Goal: Check status: Check status

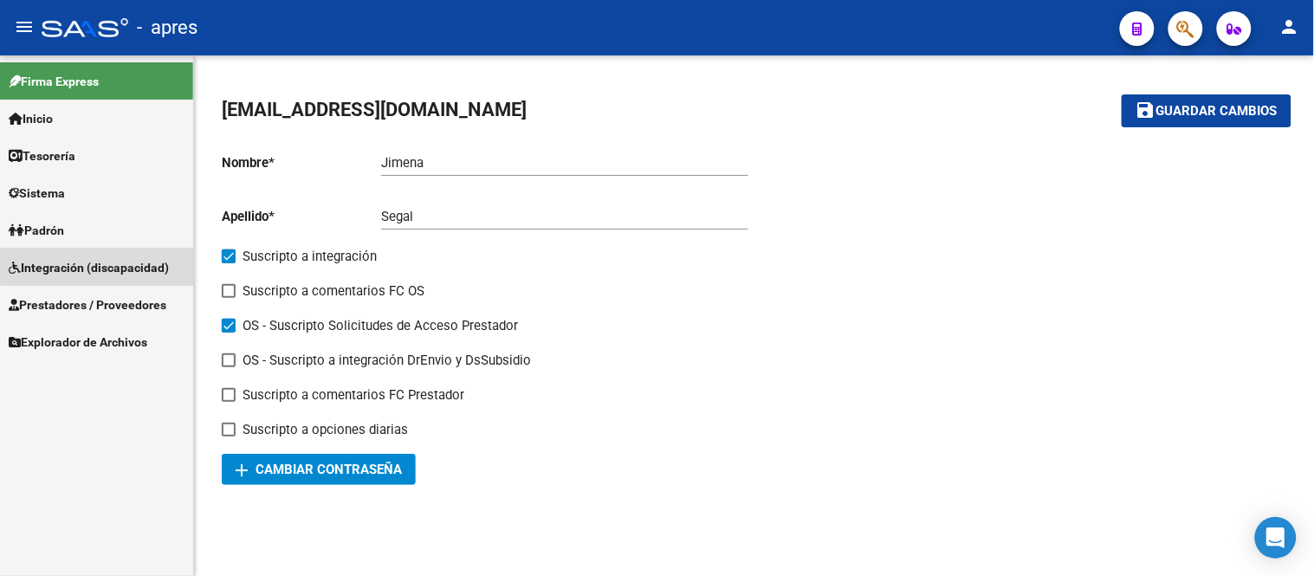
click at [149, 264] on span "Integración (discapacidad)" at bounding box center [89, 267] width 160 height 19
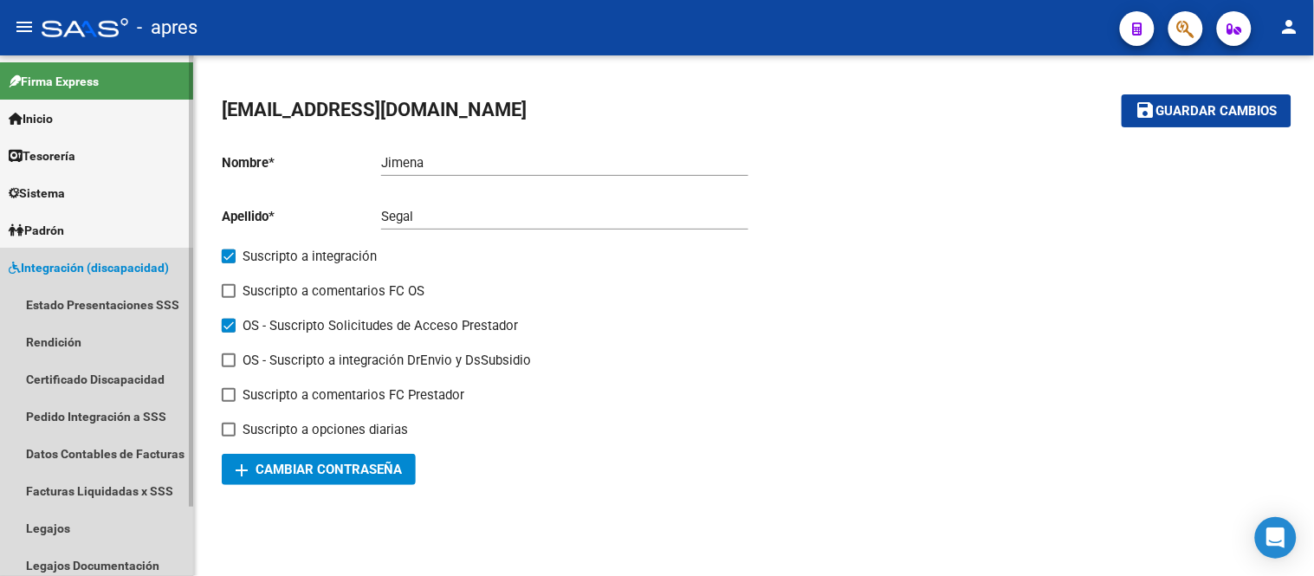
click at [128, 271] on span "Integración (discapacidad)" at bounding box center [89, 267] width 160 height 19
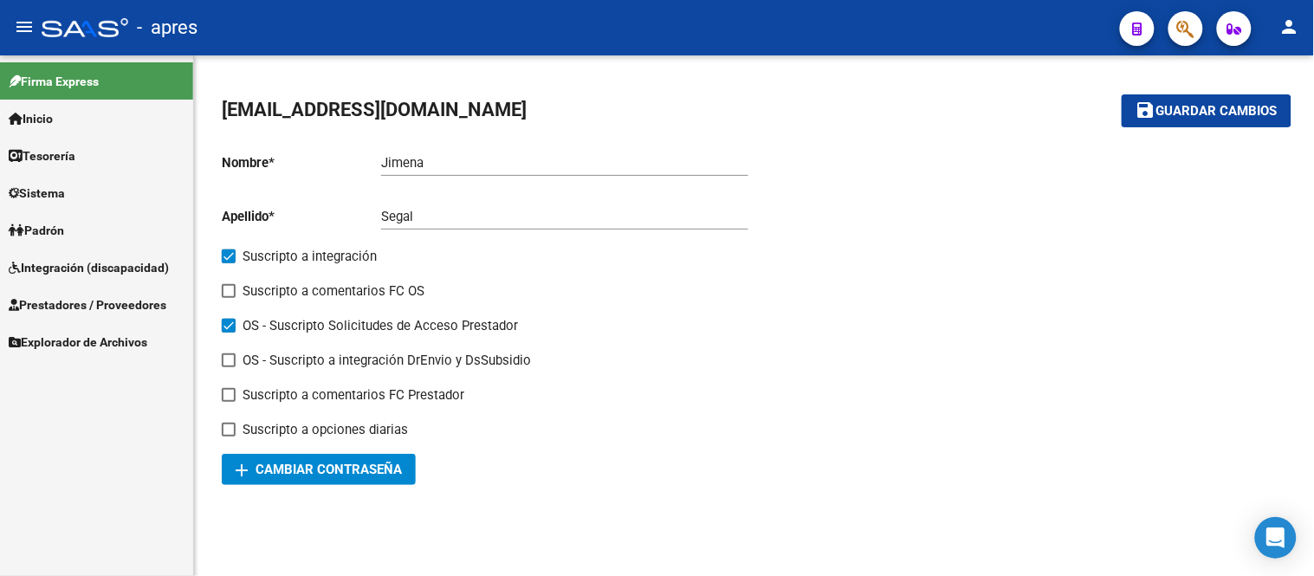
click at [143, 292] on link "Prestadores / Proveedores" at bounding box center [96, 304] width 193 height 37
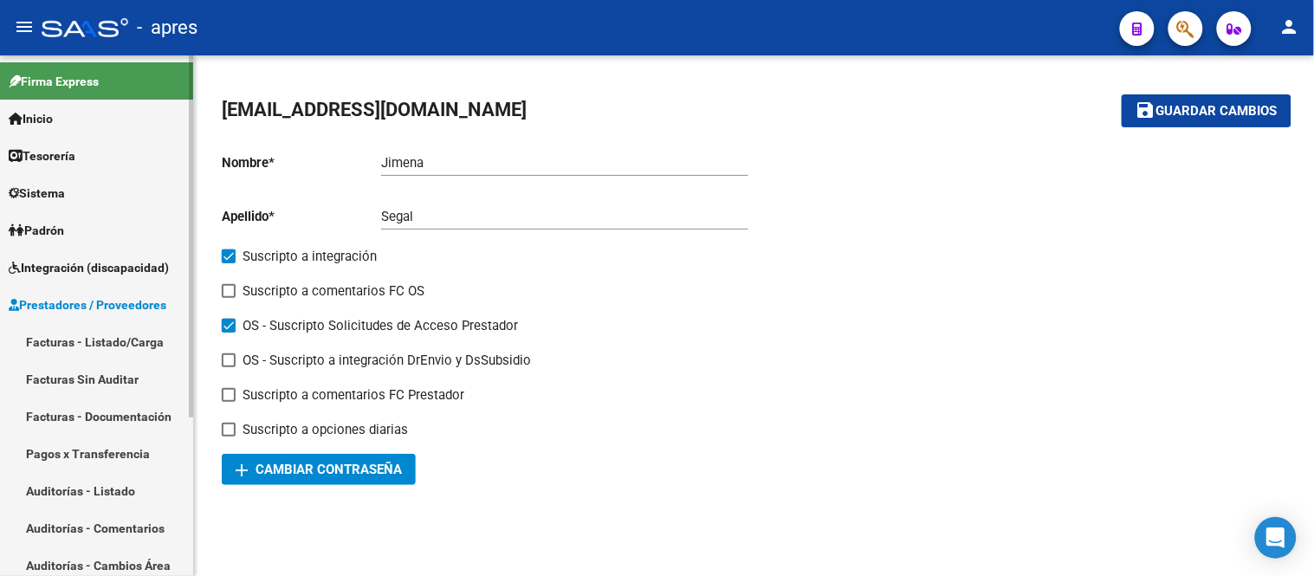
click at [143, 267] on span "Integración (discapacidad)" at bounding box center [89, 267] width 160 height 19
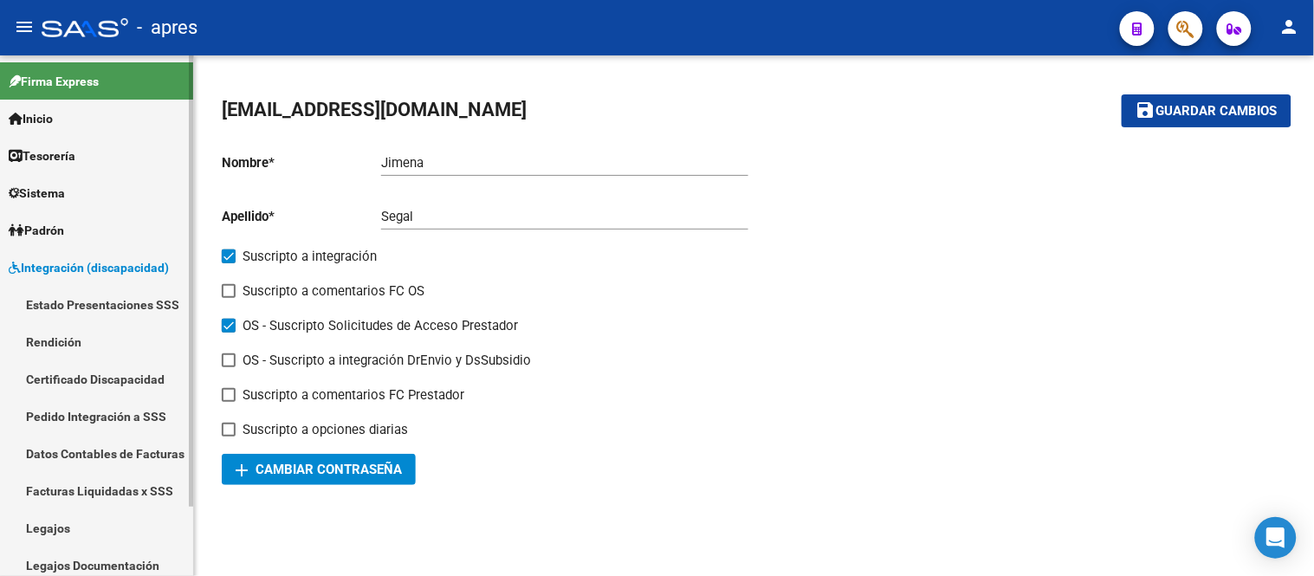
click at [73, 524] on link "Legajos" at bounding box center [96, 527] width 193 height 37
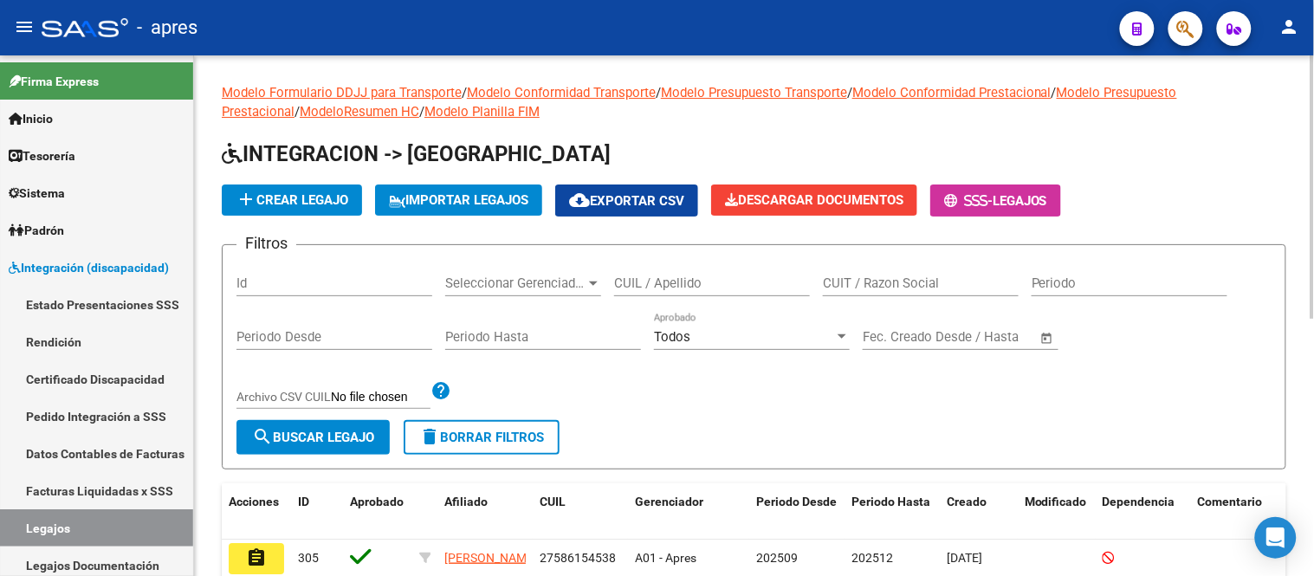
click at [727, 287] on input "CUIL / Apellido" at bounding box center [712, 283] width 196 height 16
paste input "[PERSON_NAME]"
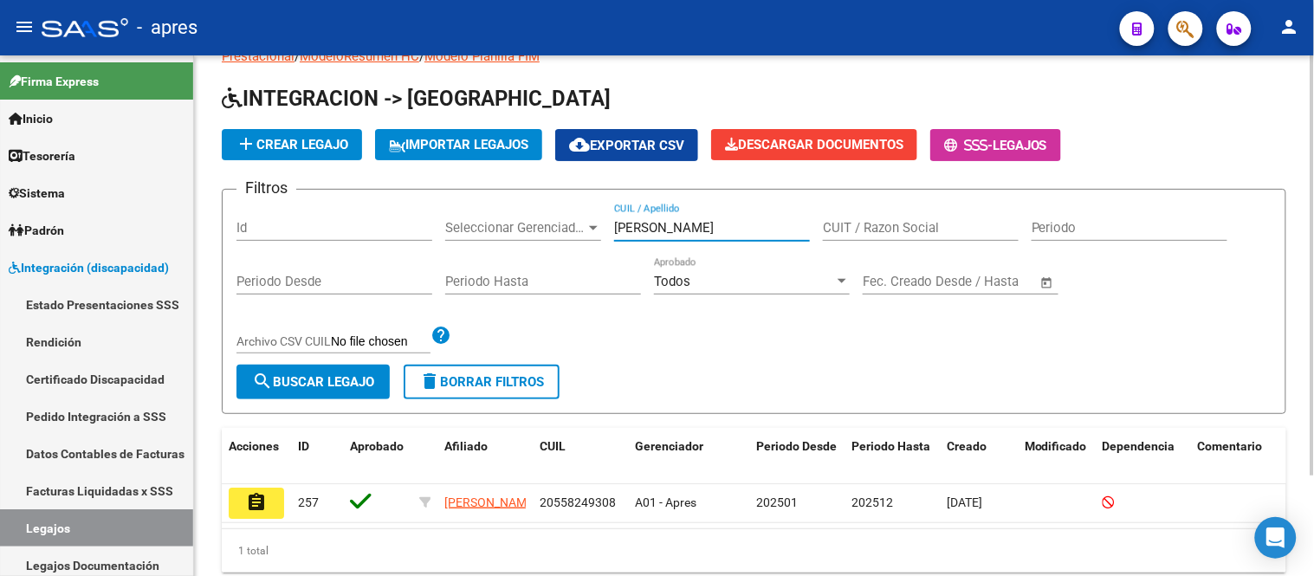
scroll to position [96, 0]
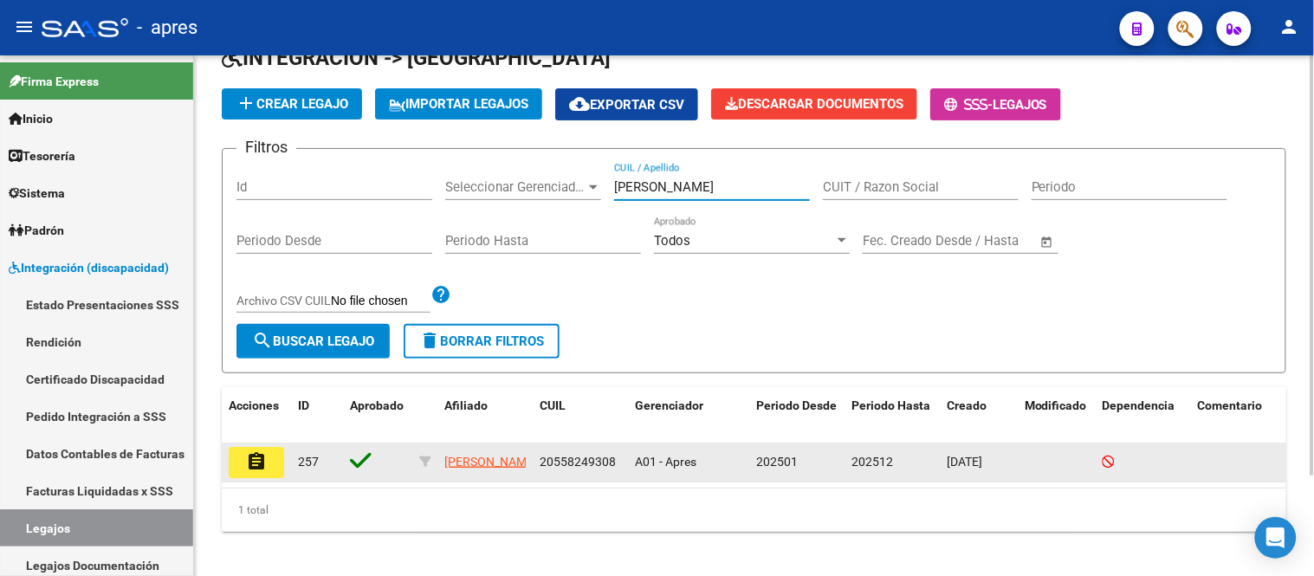
type input "[PERSON_NAME]"
click at [248, 463] on mat-icon "assignment" at bounding box center [256, 461] width 21 height 21
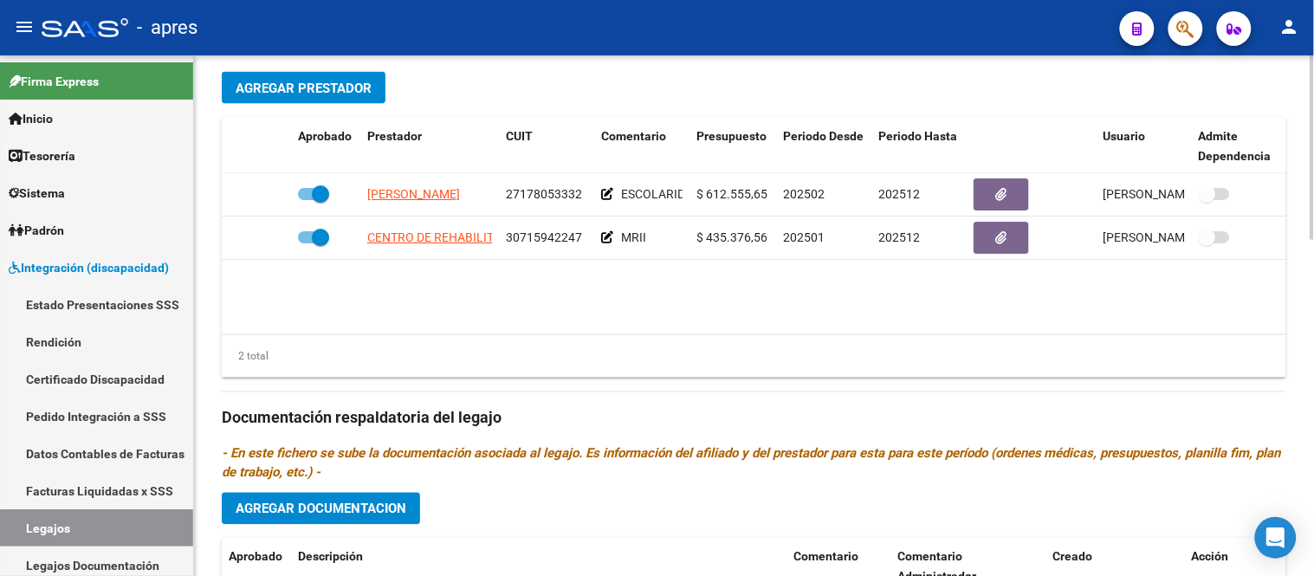
scroll to position [769, 0]
